Goal: Information Seeking & Learning: Check status

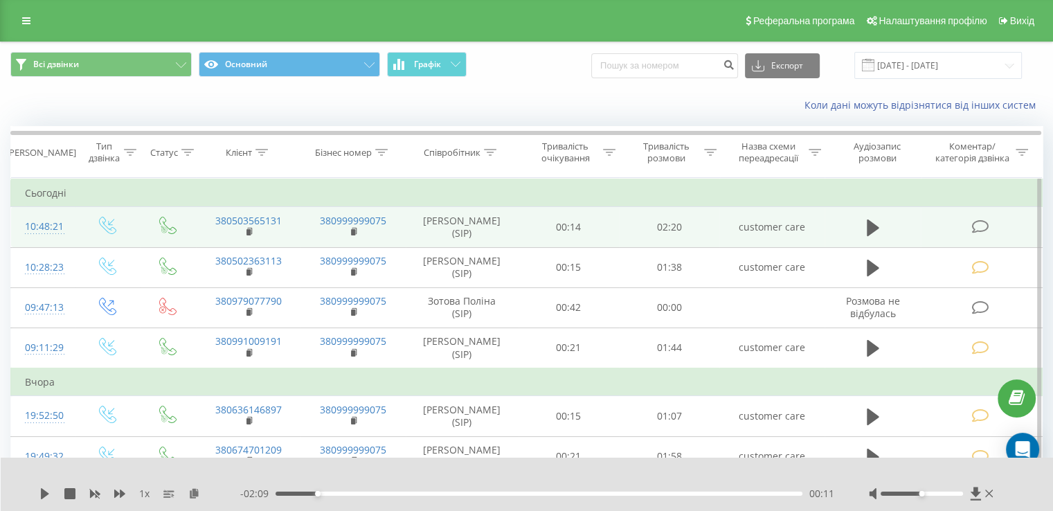
click at [982, 224] on icon at bounding box center [979, 226] width 17 height 15
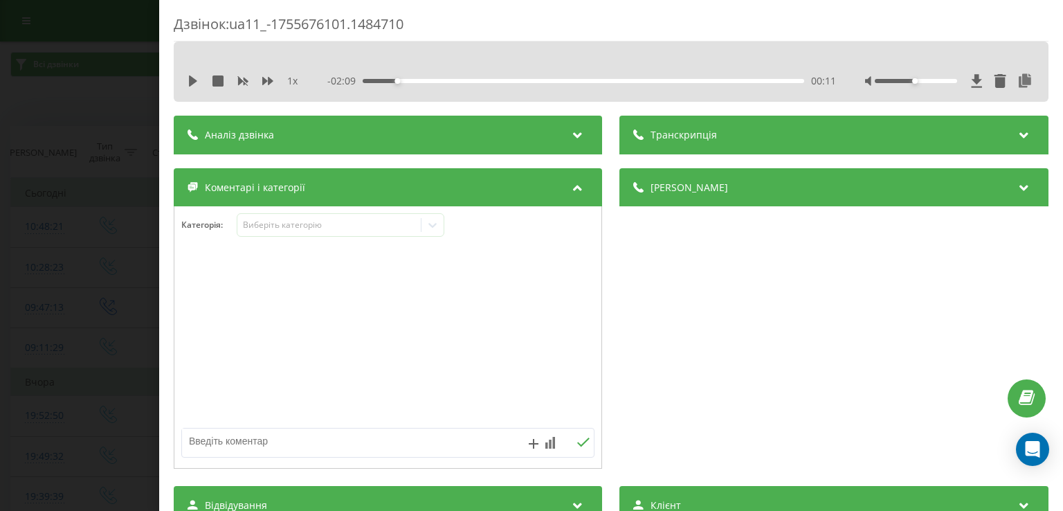
click at [329, 237] on div "Категорія : Виберіть категорію" at bounding box center [387, 234] width 427 height 42
click at [343, 216] on div "Виберіть категорію" at bounding box center [341, 225] width 208 height 24
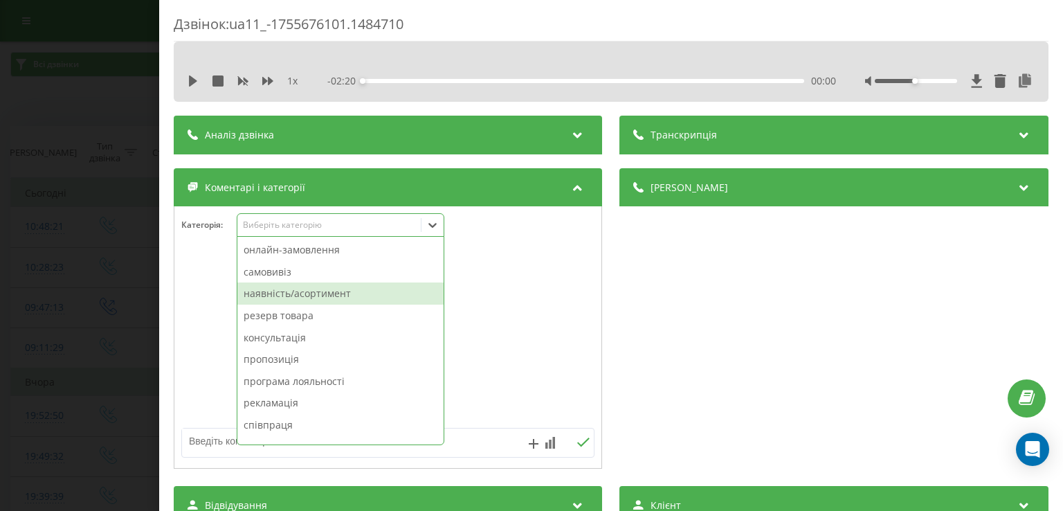
click at [360, 296] on div "наявність/асортимент" at bounding box center [340, 293] width 206 height 22
click at [285, 291] on div "резерв товара" at bounding box center [340, 293] width 206 height 22
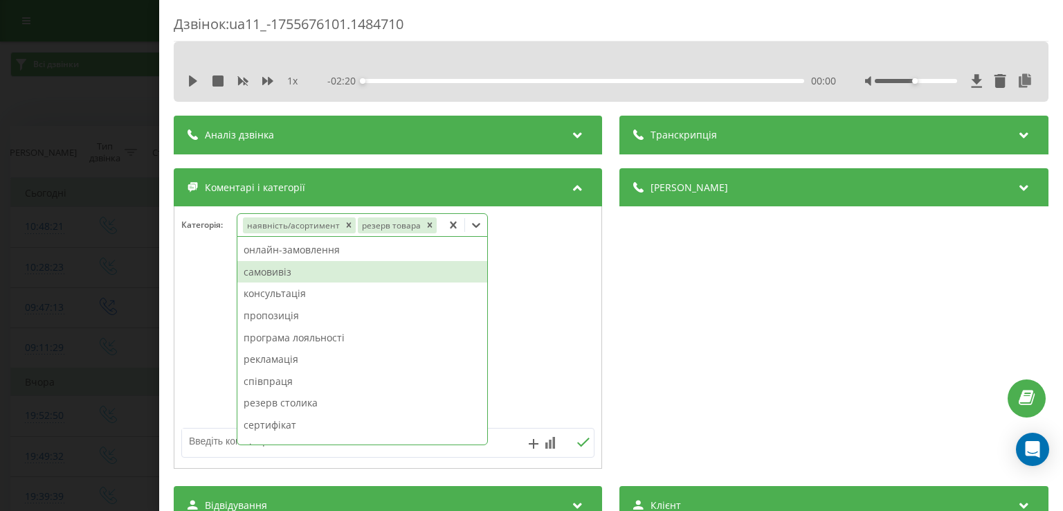
drag, startPoint x: 531, startPoint y: 266, endPoint x: 473, endPoint y: 259, distance: 57.9
click at [532, 266] on div at bounding box center [387, 338] width 427 height 166
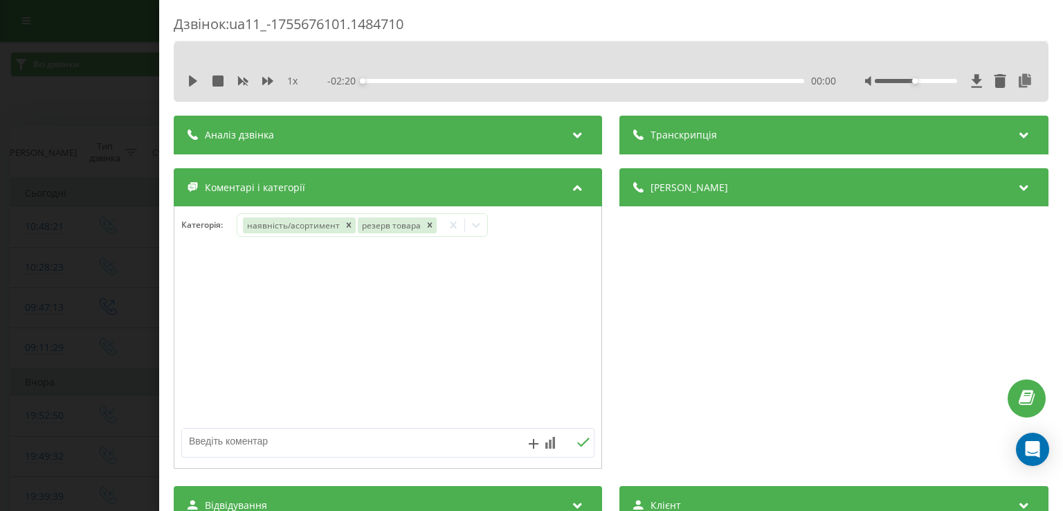
click at [94, 144] on div "Дзвінок : ua11_-1755676101.1484710 1 x - 02:20 00:00 00:00 Транскрипція Для AI-…" at bounding box center [531, 255] width 1063 height 511
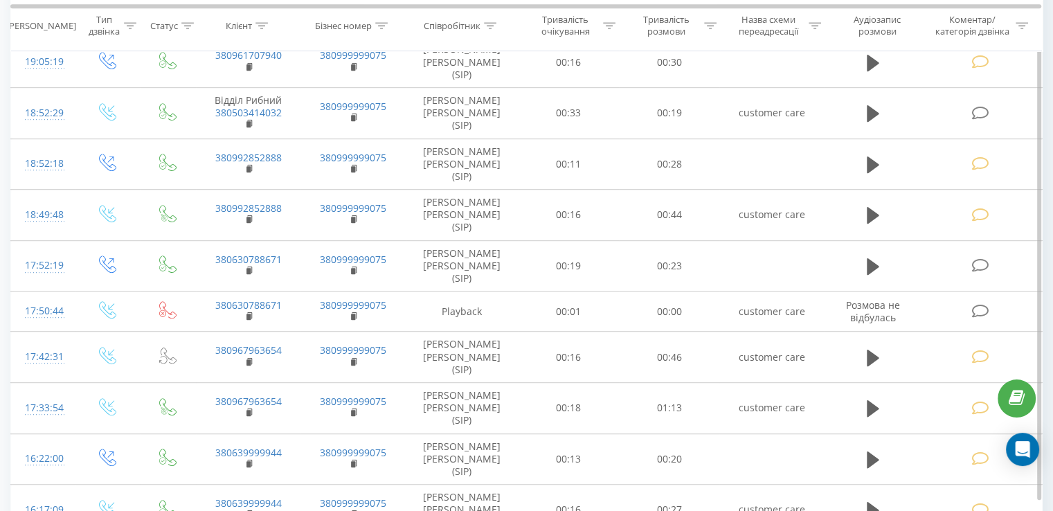
scroll to position [789, 0]
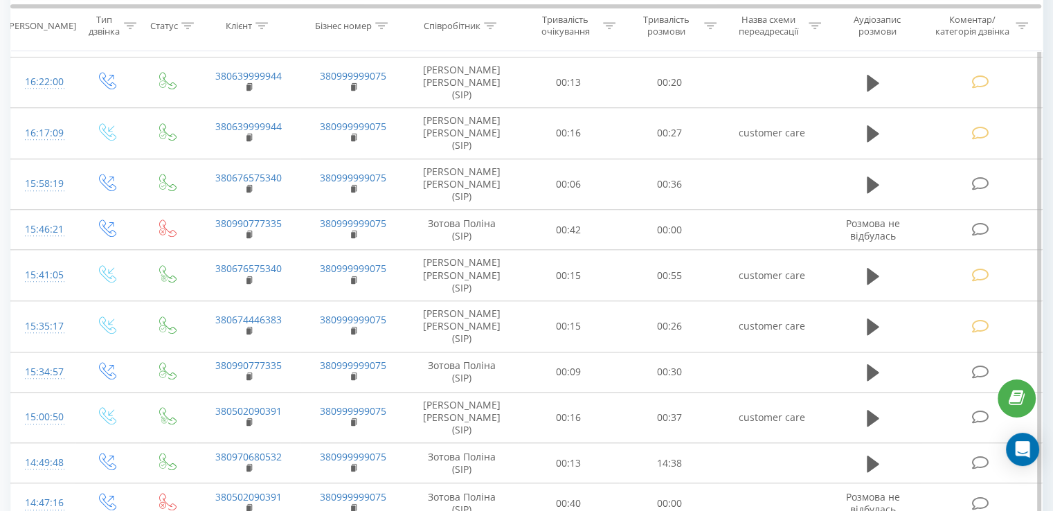
scroll to position [1135, 0]
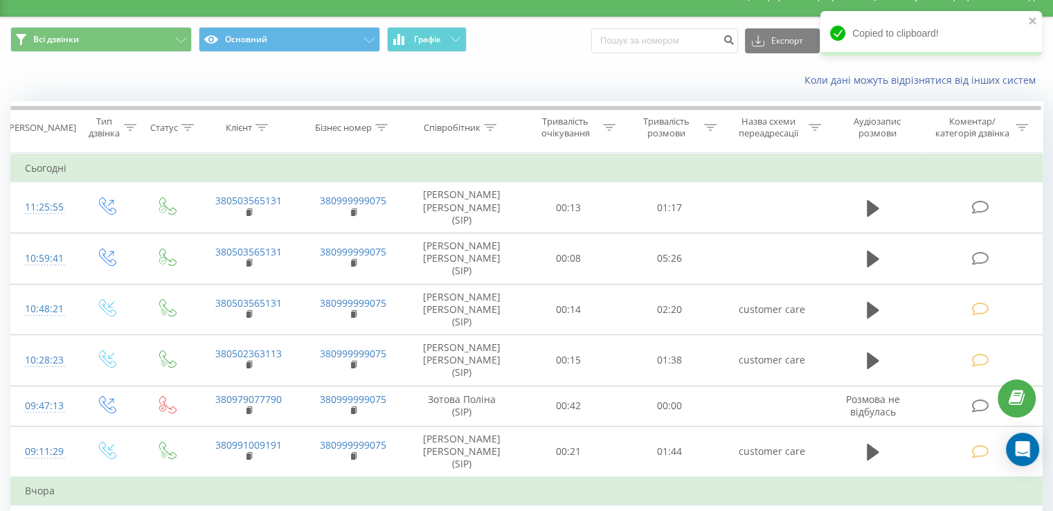
scroll to position [0, 0]
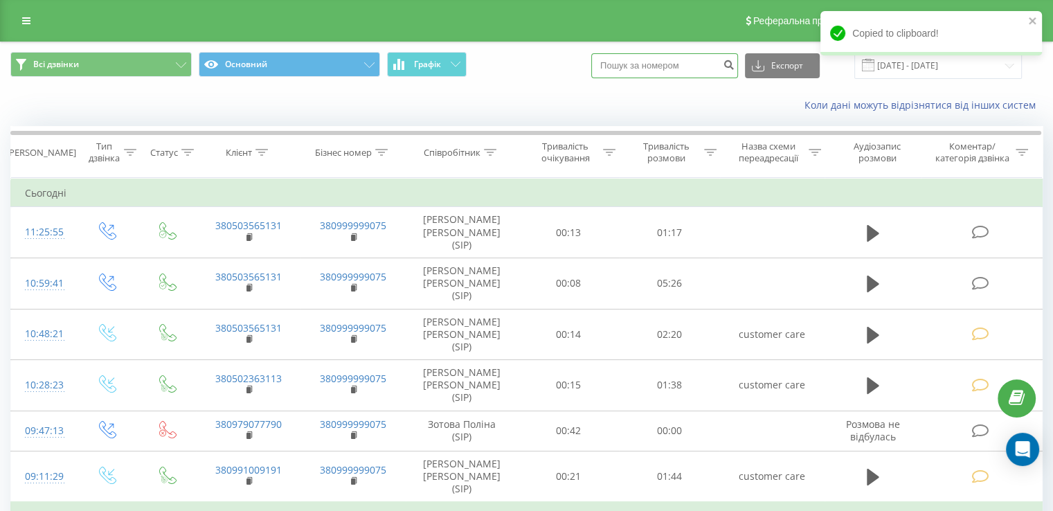
click at [702, 73] on input at bounding box center [664, 65] width 147 height 25
paste input "380961707940"
type input "380961707940"
click at [734, 65] on icon "submit" at bounding box center [729, 63] width 12 height 8
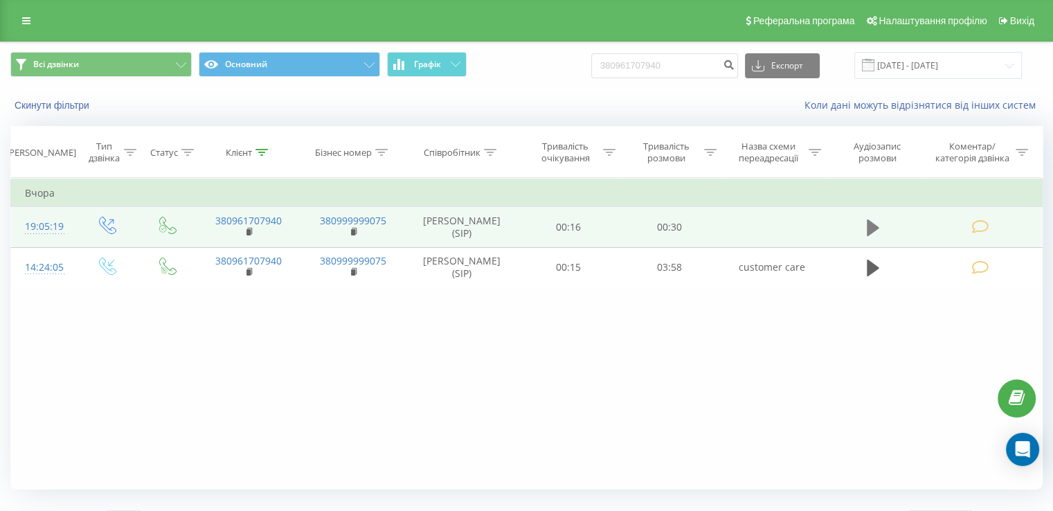
click at [879, 221] on button at bounding box center [872, 227] width 21 height 21
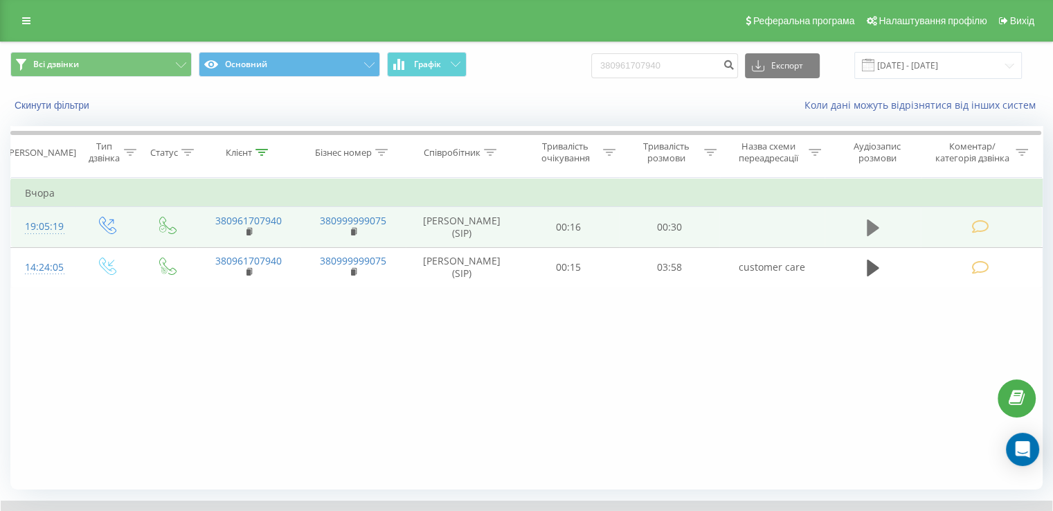
click at [874, 230] on icon at bounding box center [873, 227] width 12 height 19
click at [874, 226] on icon at bounding box center [873, 227] width 12 height 17
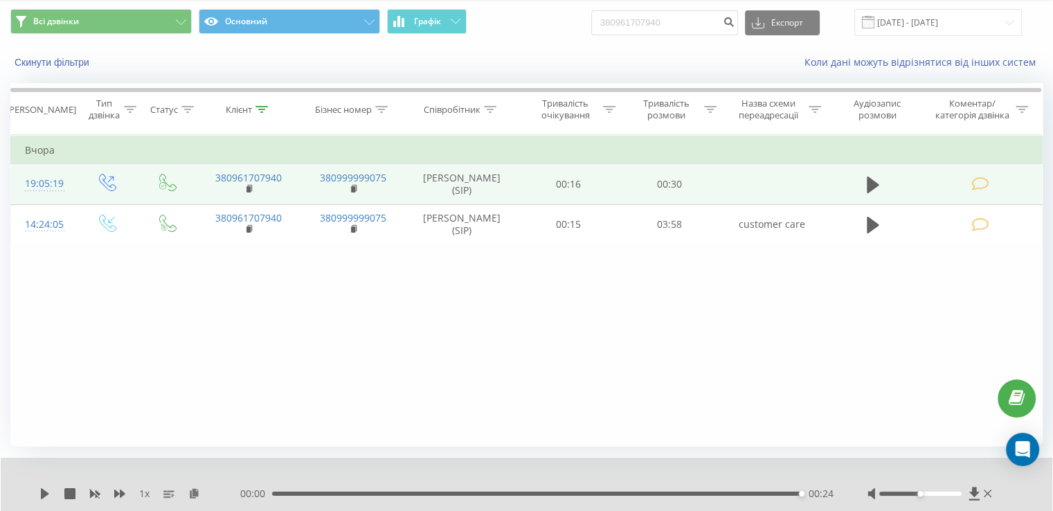
scroll to position [83, 0]
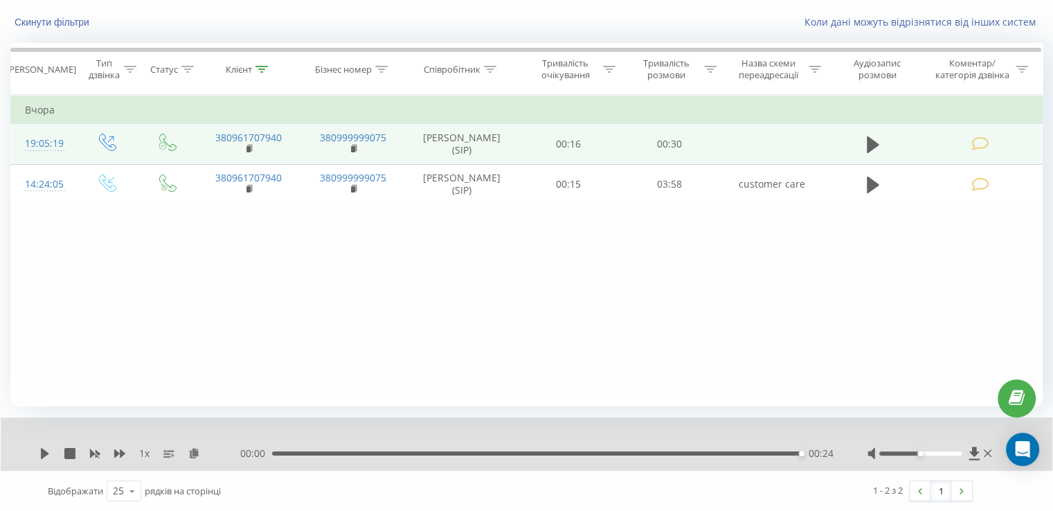
click at [275, 452] on div "00:24" at bounding box center [536, 453] width 529 height 4
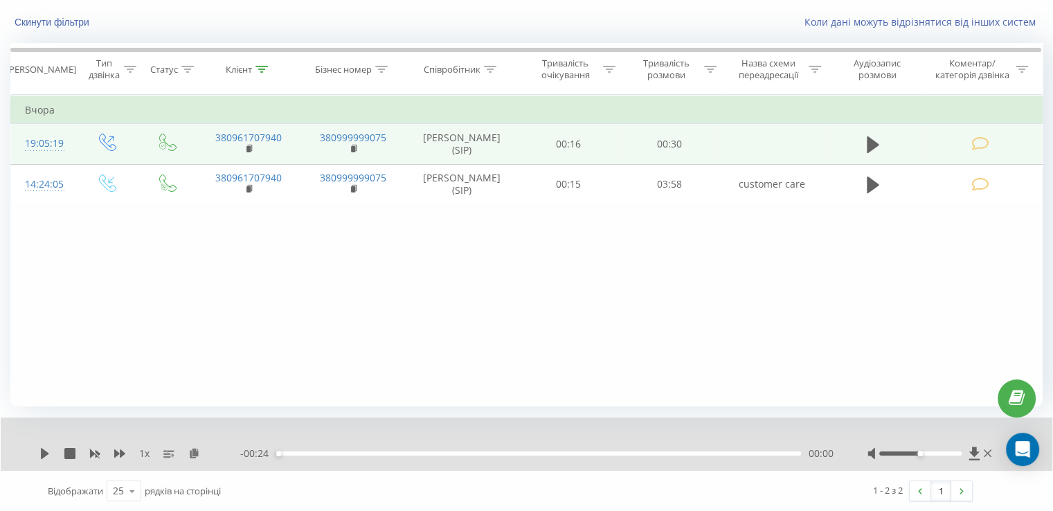
click at [52, 451] on div "1 x" at bounding box center [139, 453] width 201 height 14
click at [47, 453] on icon at bounding box center [45, 453] width 8 height 11
